Goal: Find specific page/section: Find specific page/section

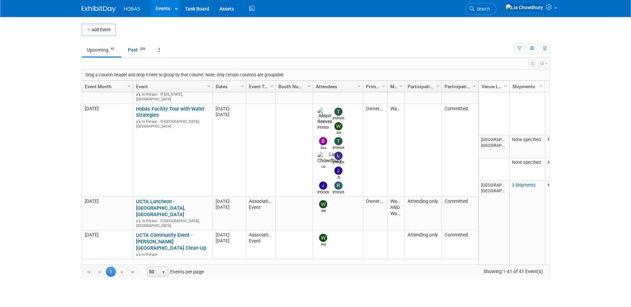
scroll to position [362, 0]
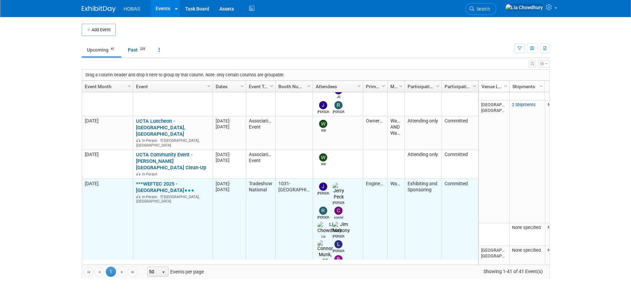
click at [155, 181] on link "***WEFTEC 2025 - [GEOGRAPHIC_DATA]" at bounding box center [165, 187] width 58 height 13
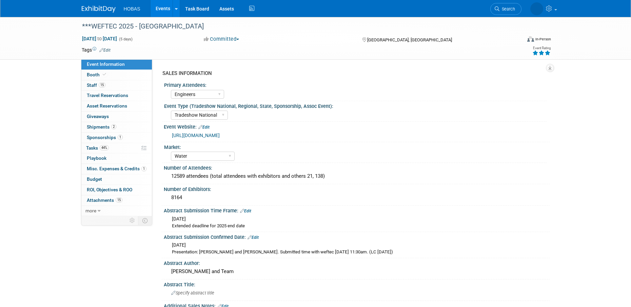
select select "Engineers"
select select "Tradeshow National"
select select "Water"
select select "Exhibiting and Sponsoring"
